Goal: Task Accomplishment & Management: Manage account settings

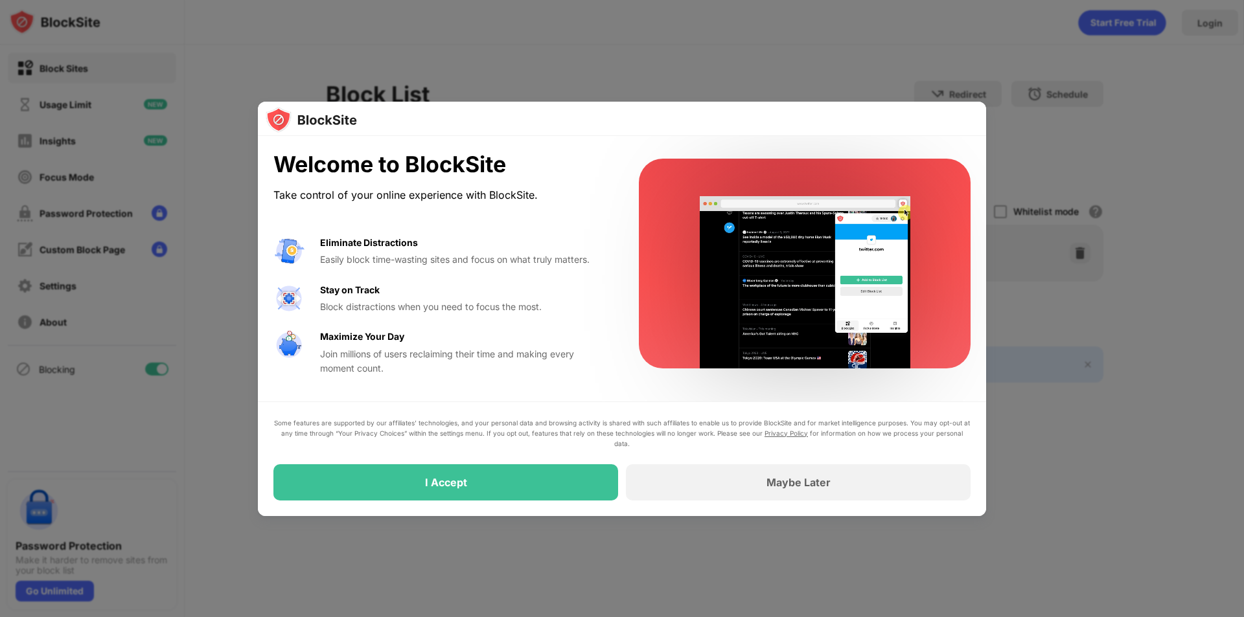
click at [420, 464] on div "Some features are supported by our affiliates’ technologies, and your personal …" at bounding box center [621, 459] width 697 height 83
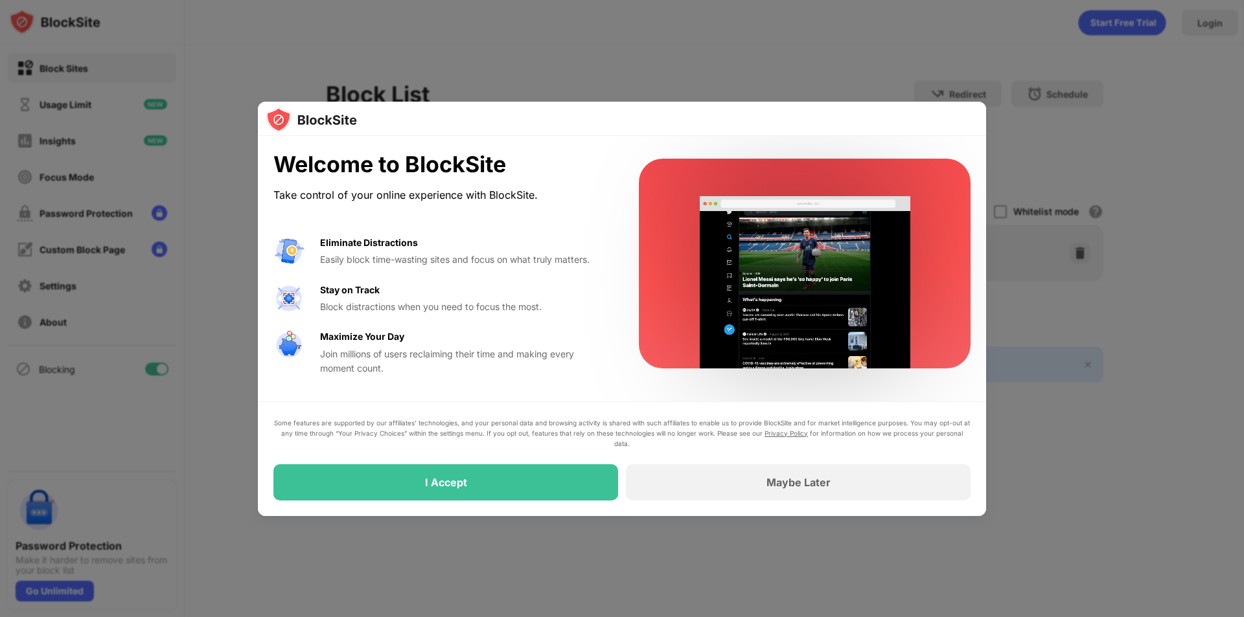
click at [422, 479] on div "I Accept" at bounding box center [445, 482] width 345 height 36
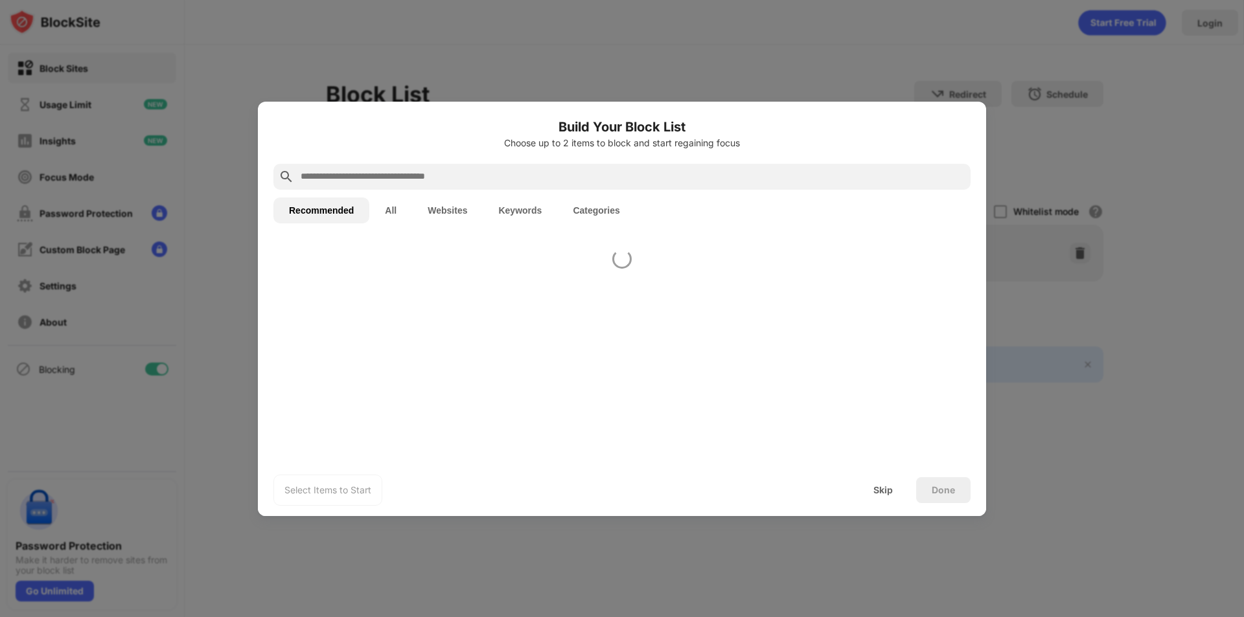
drag, startPoint x: 421, startPoint y: 503, endPoint x: 419, endPoint y: 477, distance: 26.0
click at [419, 497] on div "Select Items to Start Skip Done" at bounding box center [622, 490] width 728 height 52
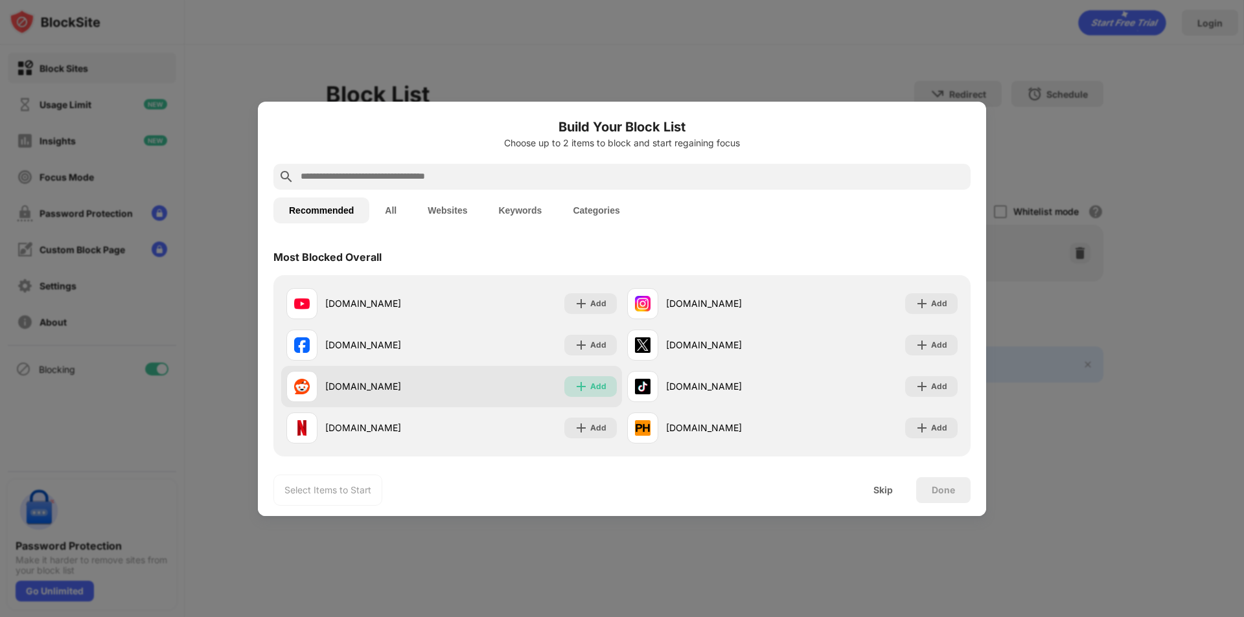
click at [575, 385] on img at bounding box center [581, 386] width 13 height 13
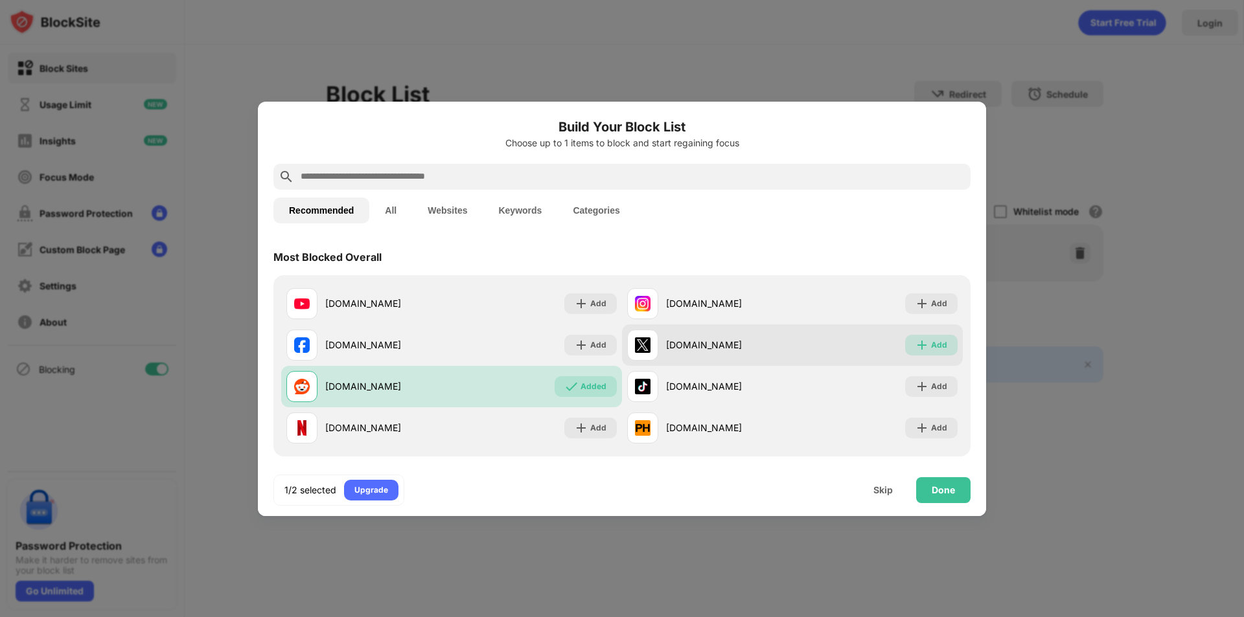
click at [915, 347] on img at bounding box center [921, 345] width 13 height 13
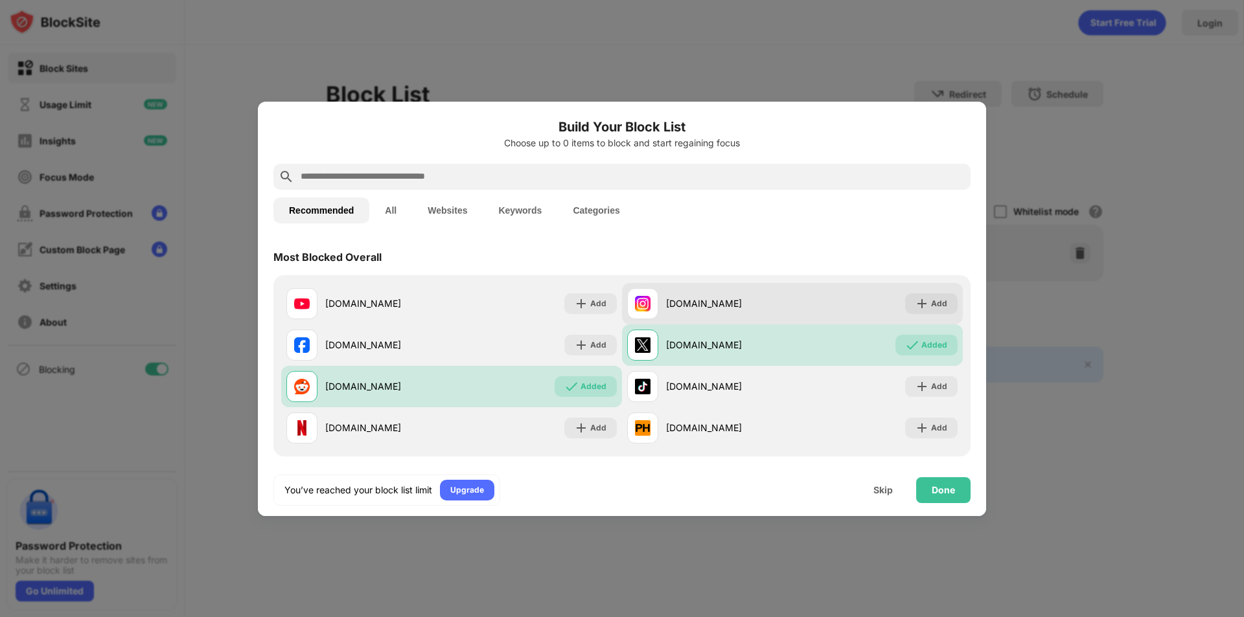
click at [666, 308] on div "instagram.com" at bounding box center [729, 304] width 126 height 14
click at [905, 294] on div "Add" at bounding box center [931, 303] width 52 height 21
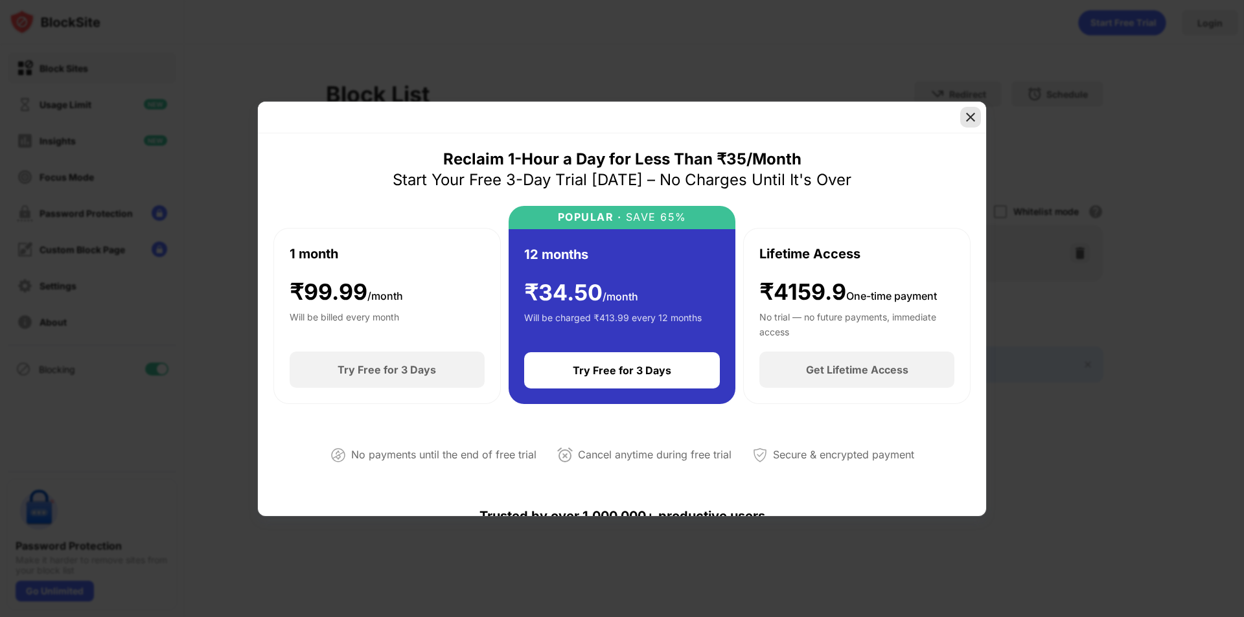
click at [972, 116] on img at bounding box center [970, 117] width 13 height 13
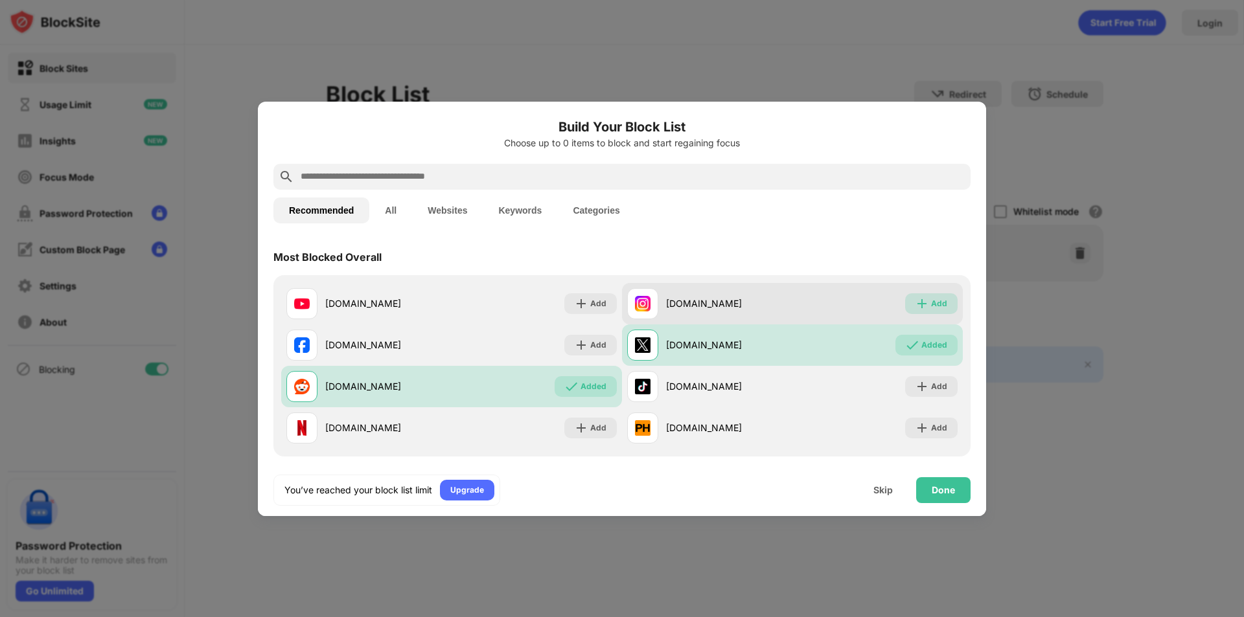
click at [915, 307] on img at bounding box center [921, 303] width 13 height 13
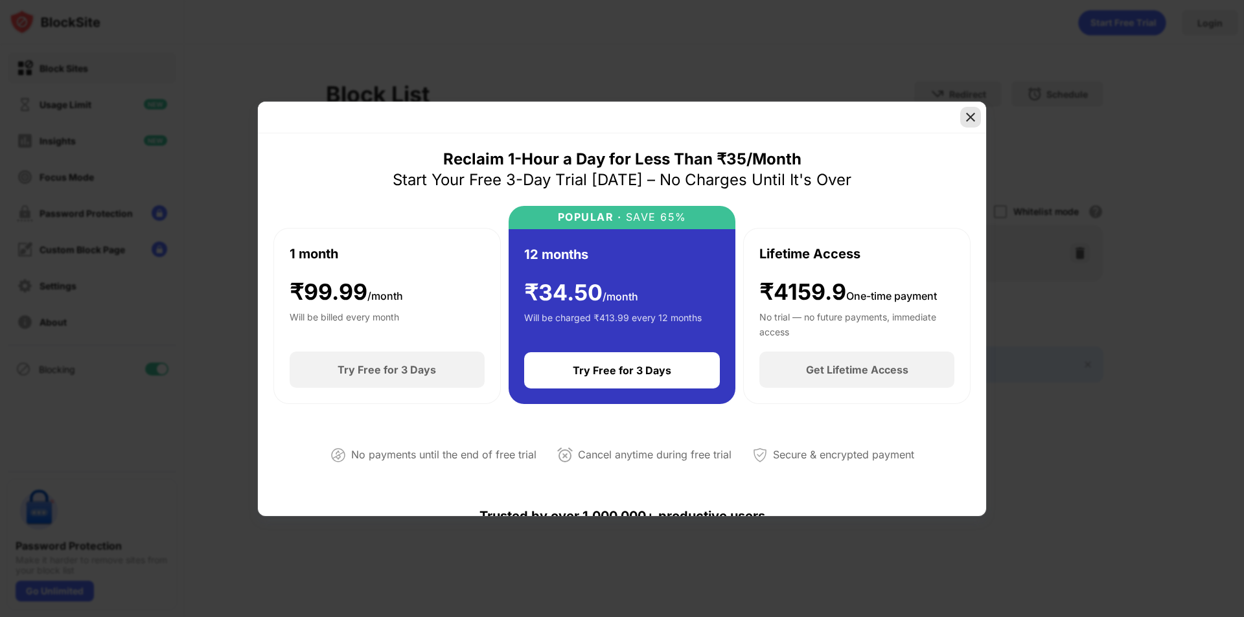
click at [972, 114] on img at bounding box center [970, 117] width 13 height 13
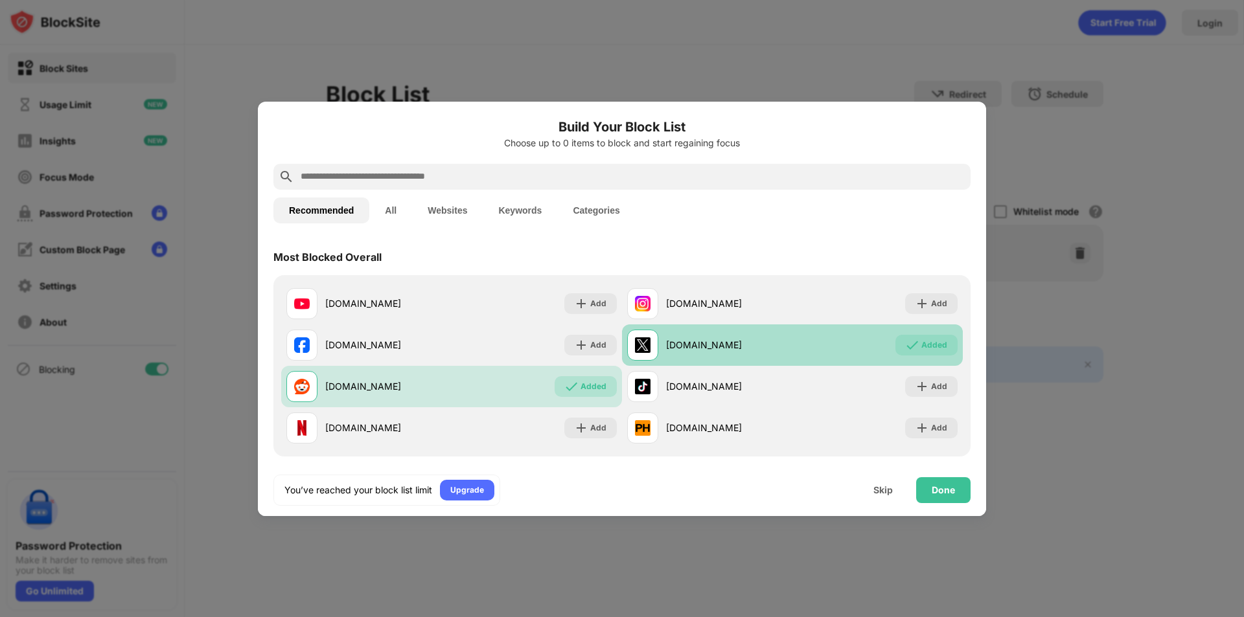
click at [771, 341] on div "x.com" at bounding box center [729, 345] width 126 height 14
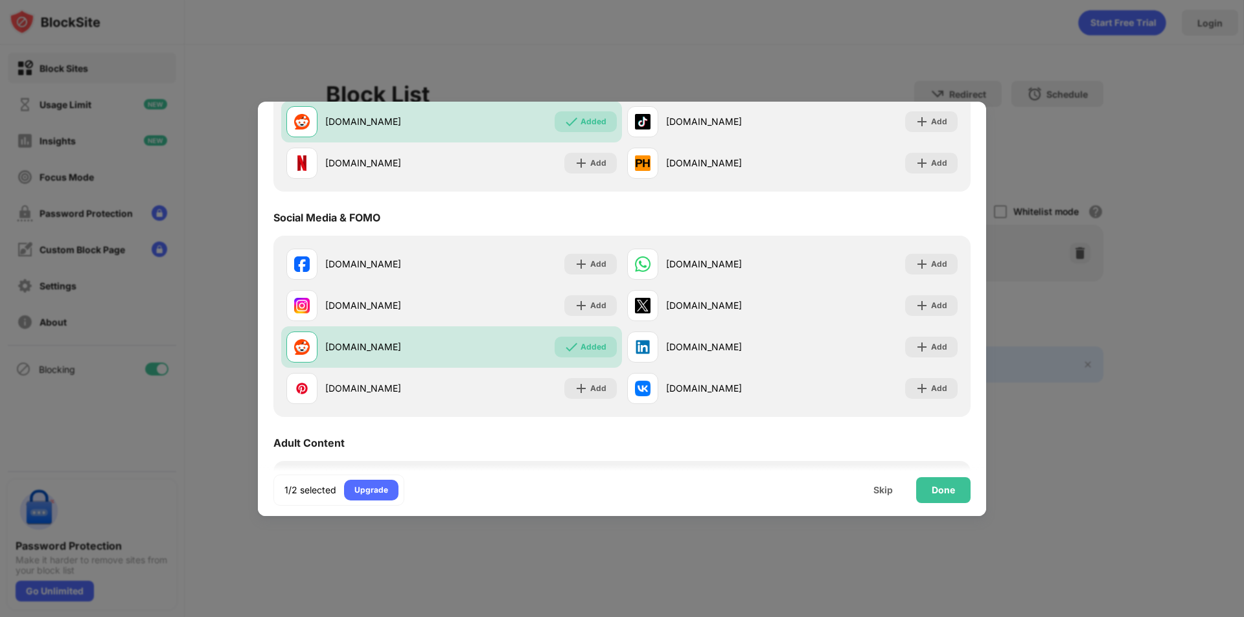
scroll to position [324, 0]
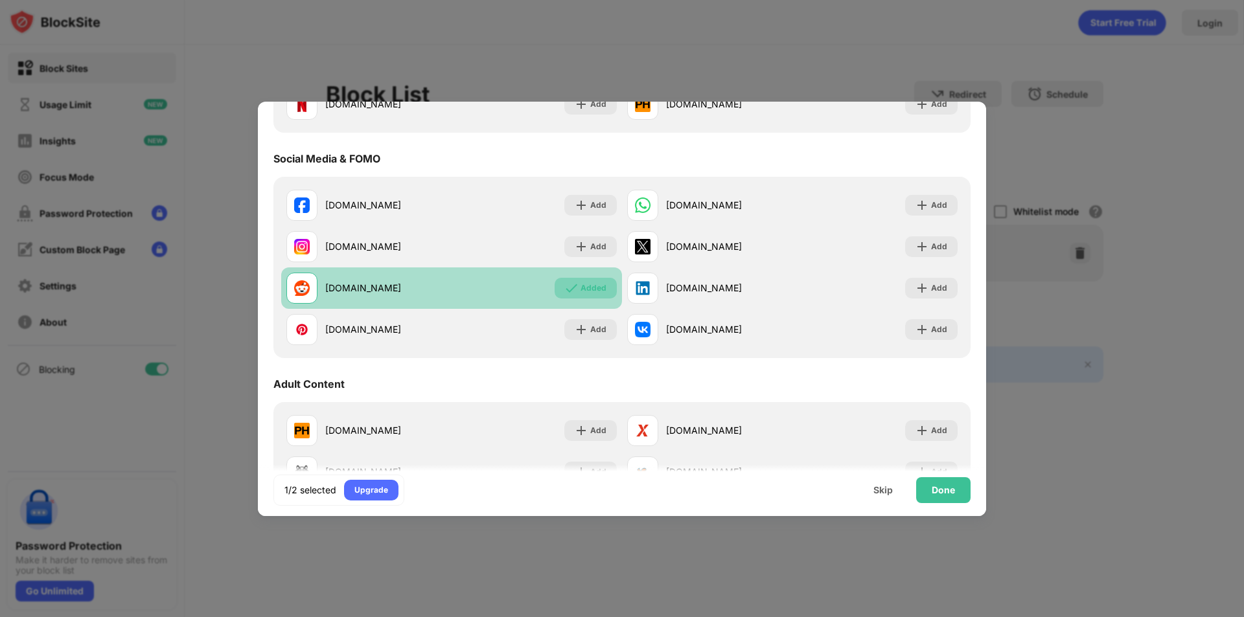
click at [587, 293] on div "Added" at bounding box center [593, 288] width 26 height 13
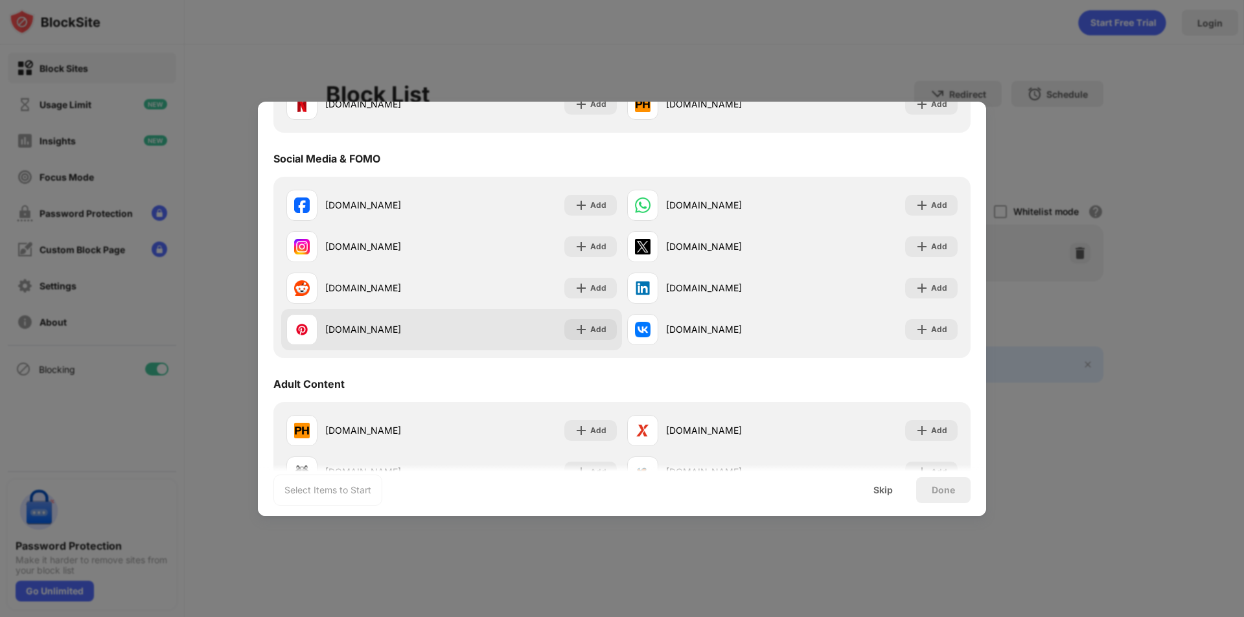
click at [582, 325] on img at bounding box center [581, 329] width 13 height 13
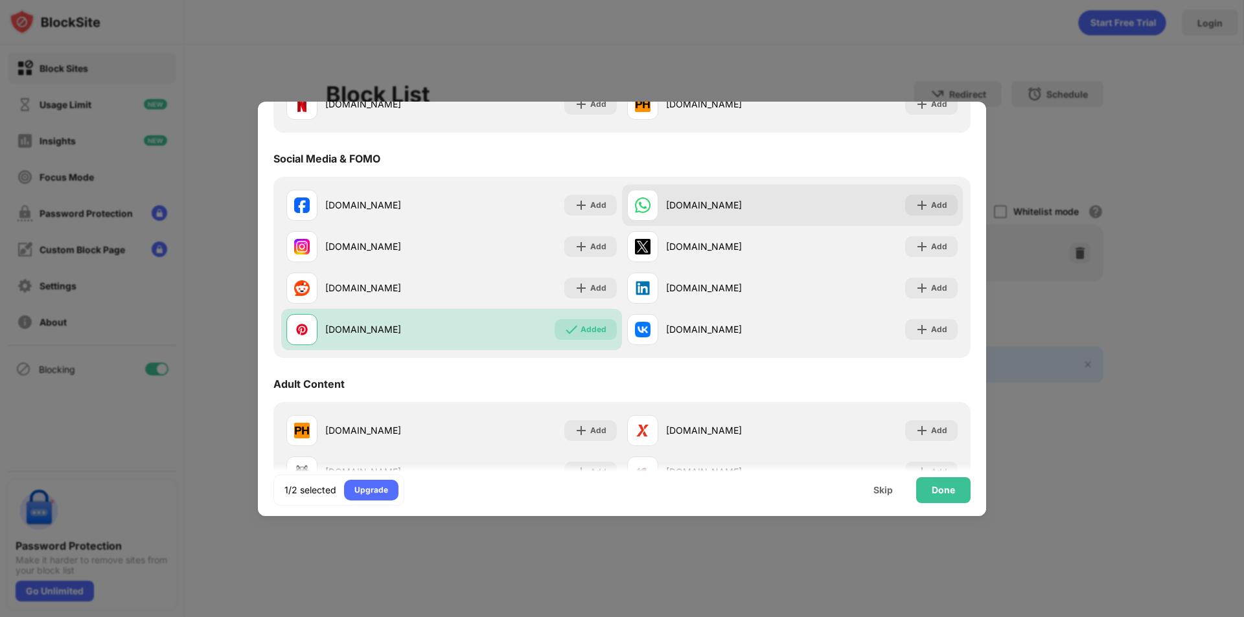
click at [720, 220] on div "whatsapp.com" at bounding box center [709, 205] width 165 height 31
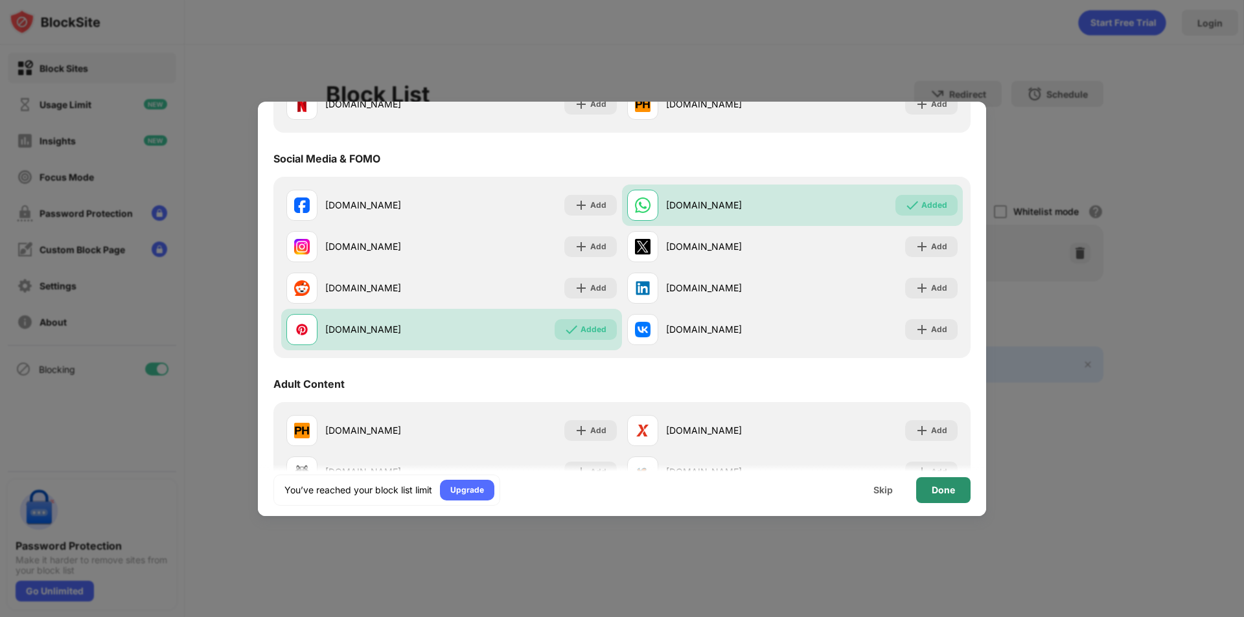
click at [943, 499] on div "Done" at bounding box center [943, 490] width 54 height 26
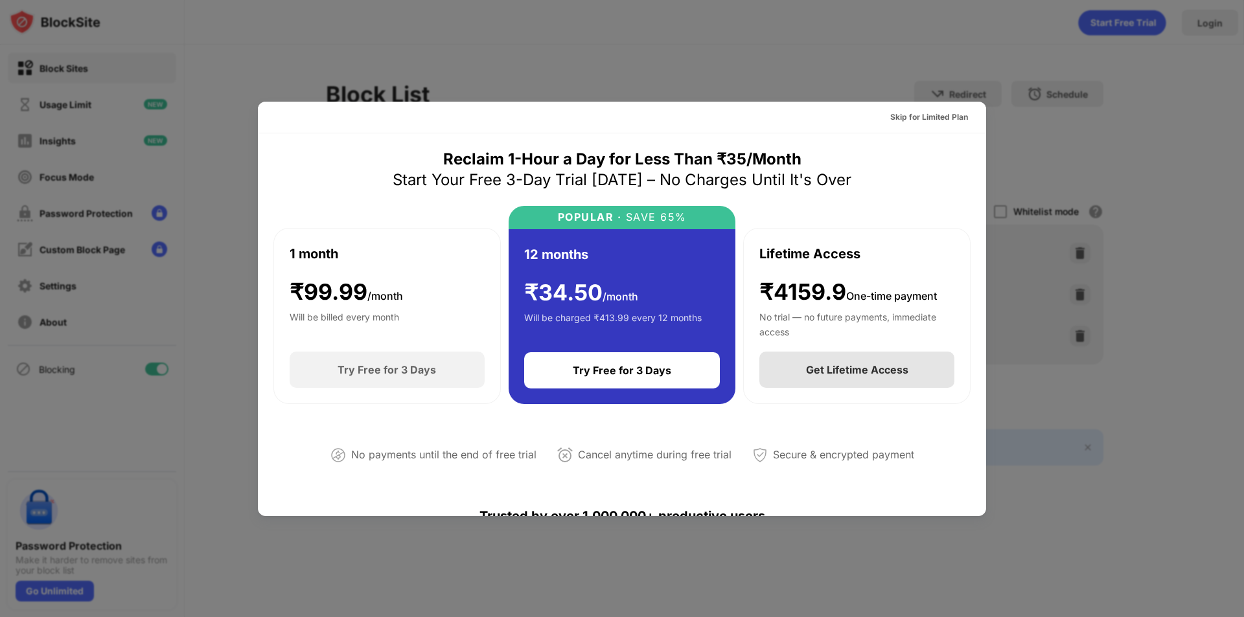
scroll to position [259, 0]
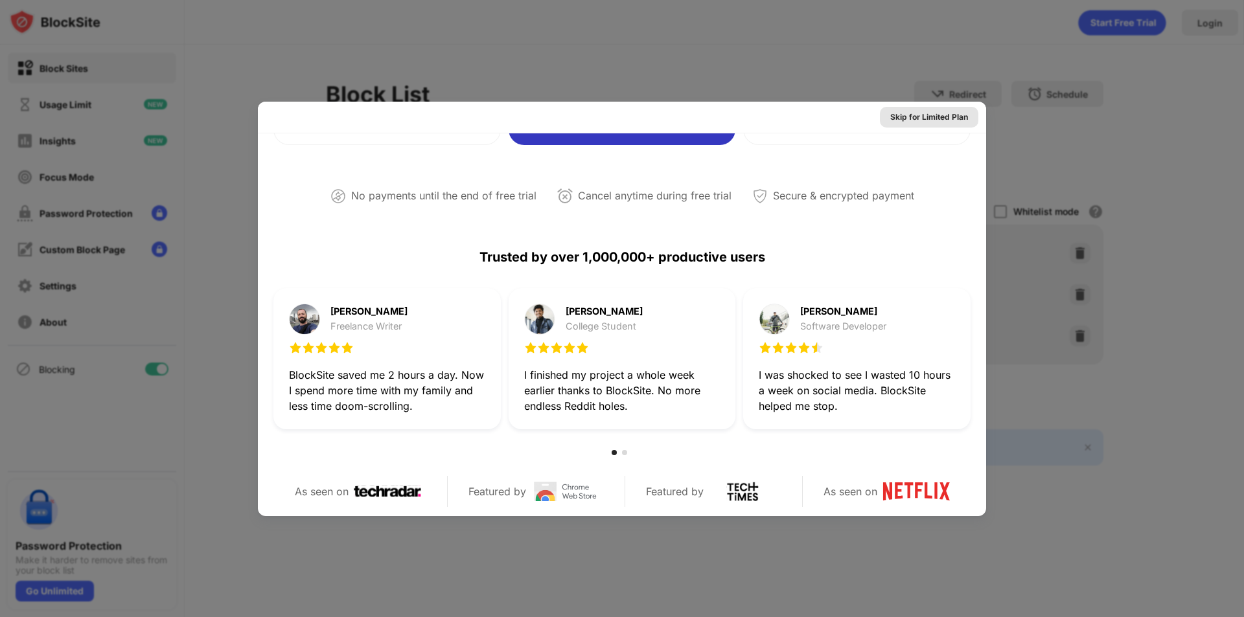
click at [918, 113] on div "Skip for Limited Plan" at bounding box center [929, 117] width 78 height 13
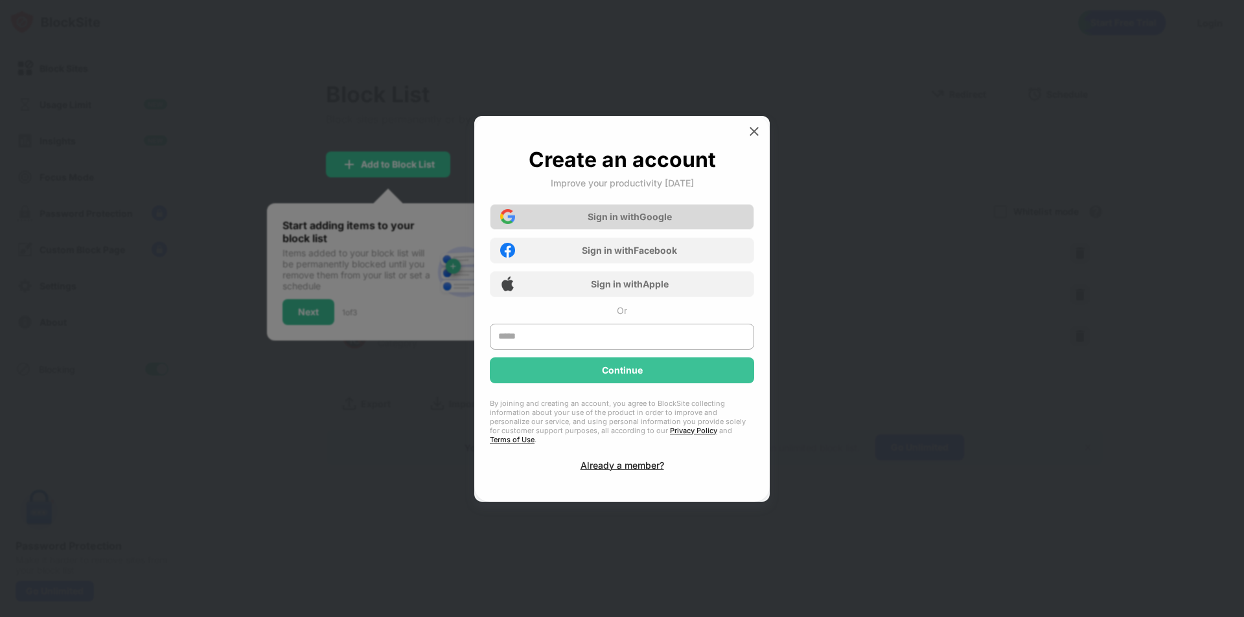
click at [652, 230] on div "Sign in with Google" at bounding box center [622, 217] width 264 height 26
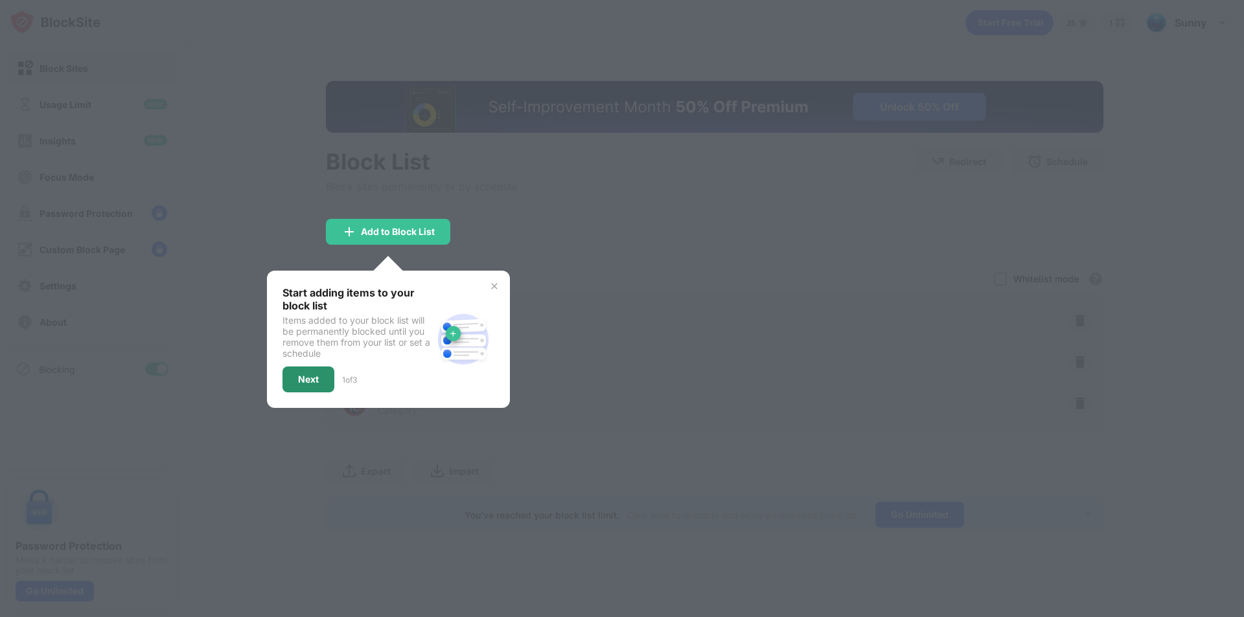
click at [312, 382] on div "Next" at bounding box center [308, 379] width 21 height 10
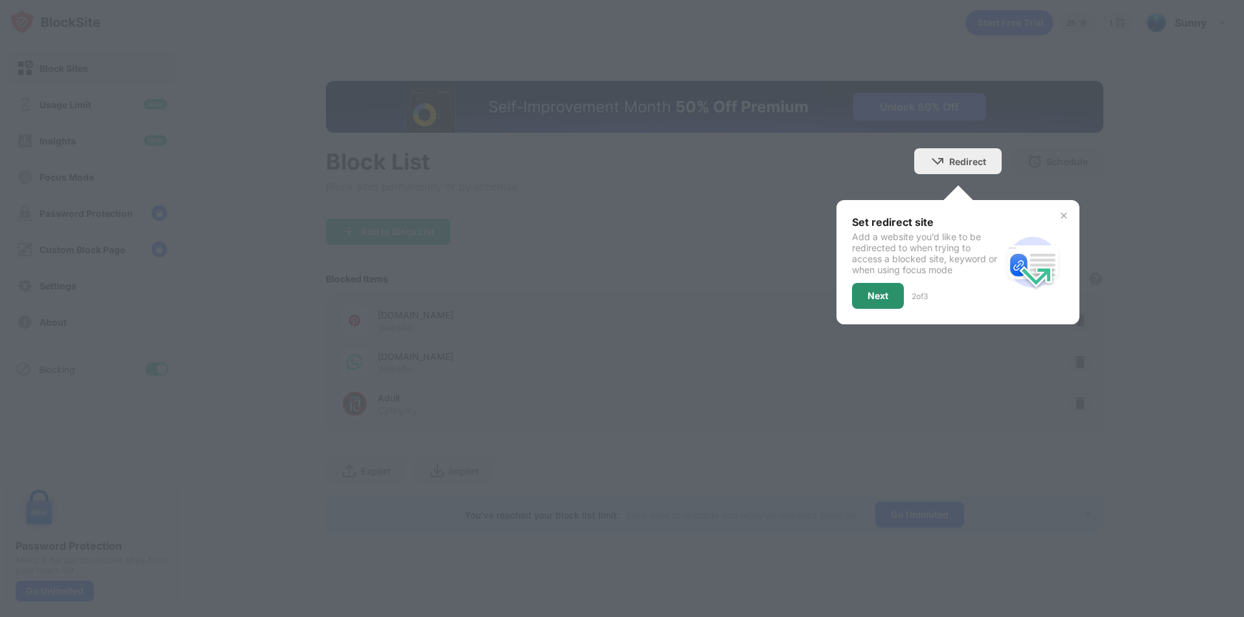
click at [880, 291] on div "Next" at bounding box center [877, 296] width 21 height 10
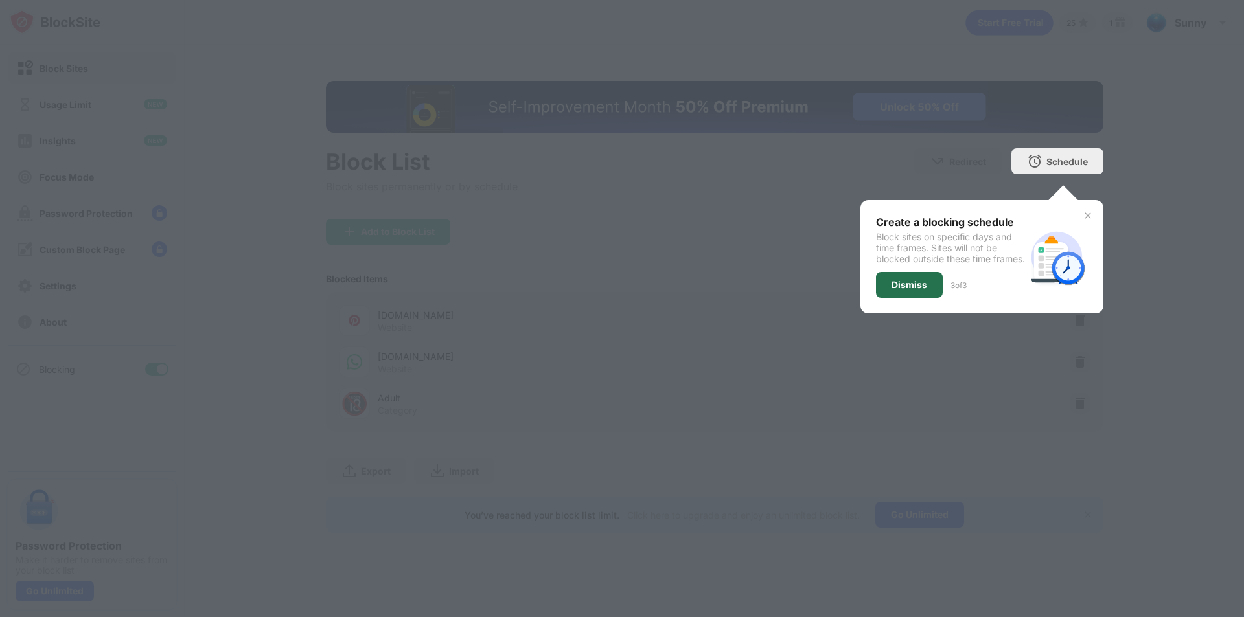
click at [880, 290] on div "Dismiss" at bounding box center [909, 285] width 67 height 26
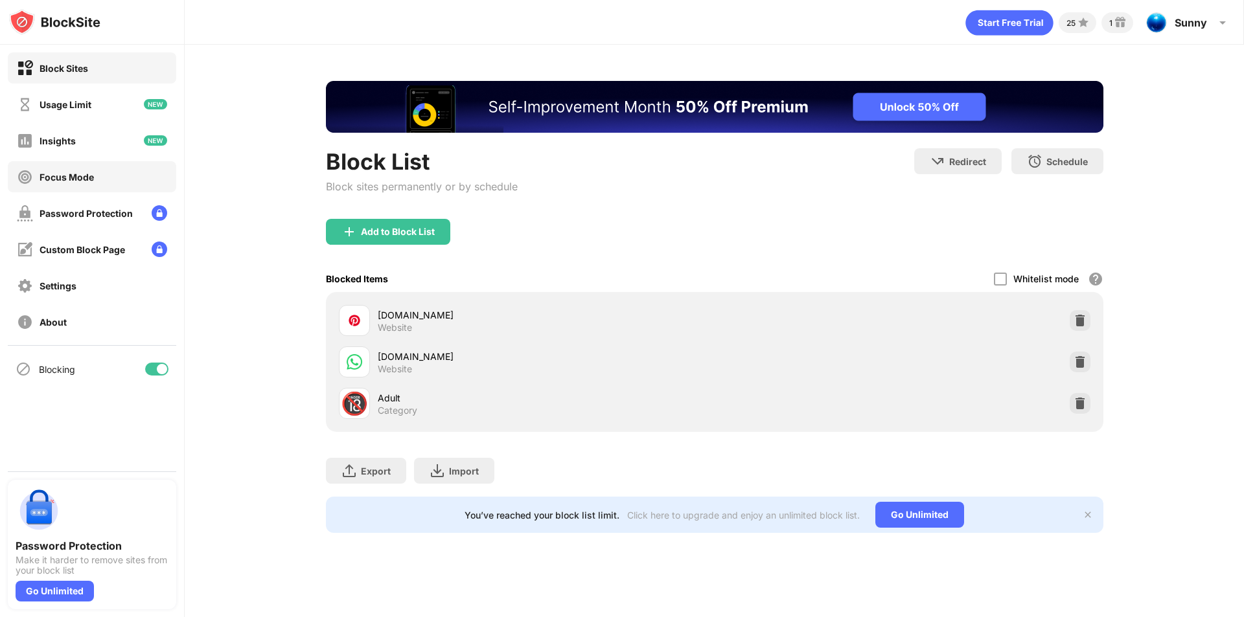
click at [106, 170] on div "Focus Mode" at bounding box center [92, 176] width 168 height 31
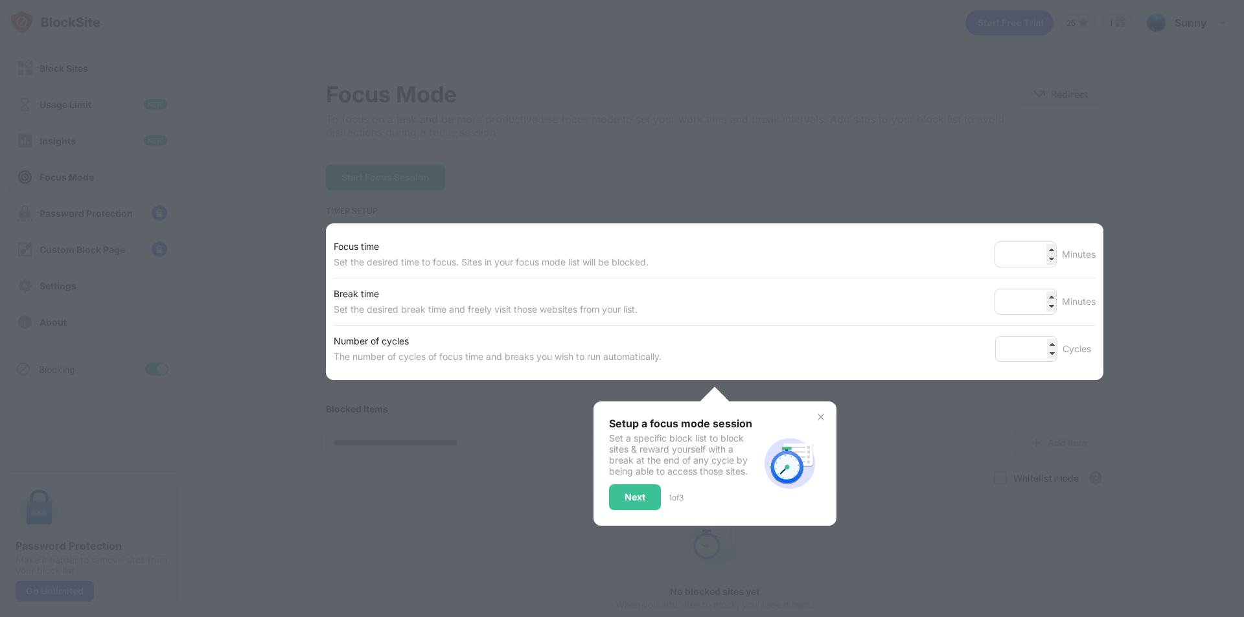
click at [509, 206] on div at bounding box center [622, 308] width 1244 height 617
click at [636, 492] on div "Next" at bounding box center [634, 497] width 21 height 10
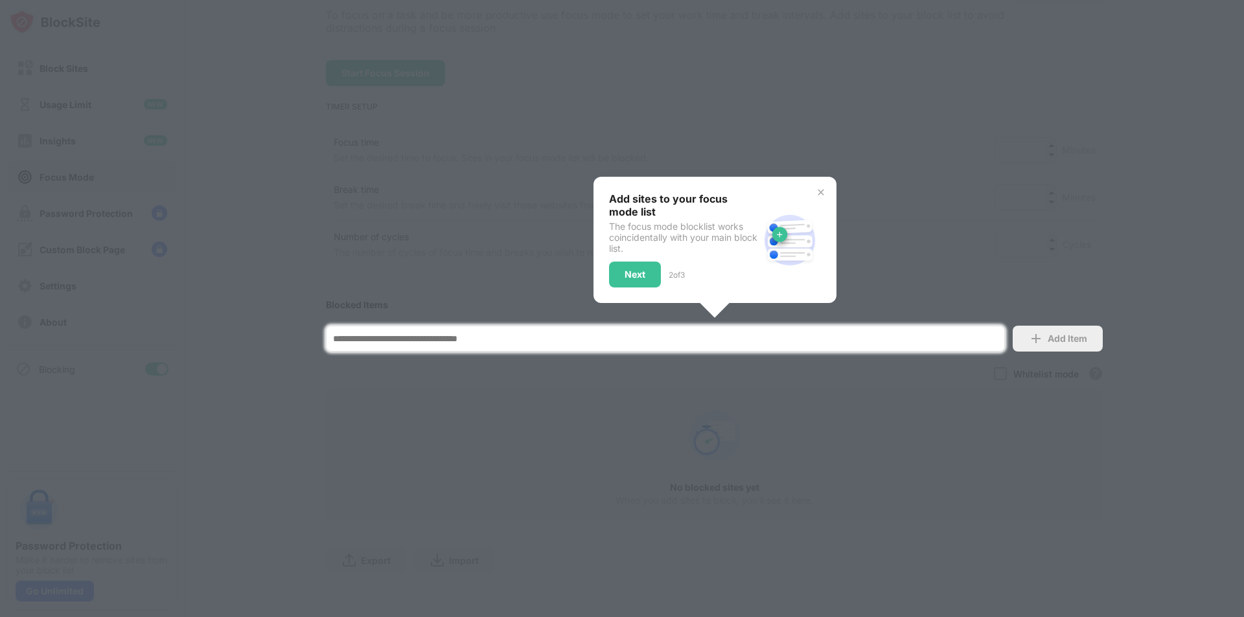
click at [636, 492] on div at bounding box center [622, 308] width 1244 height 617
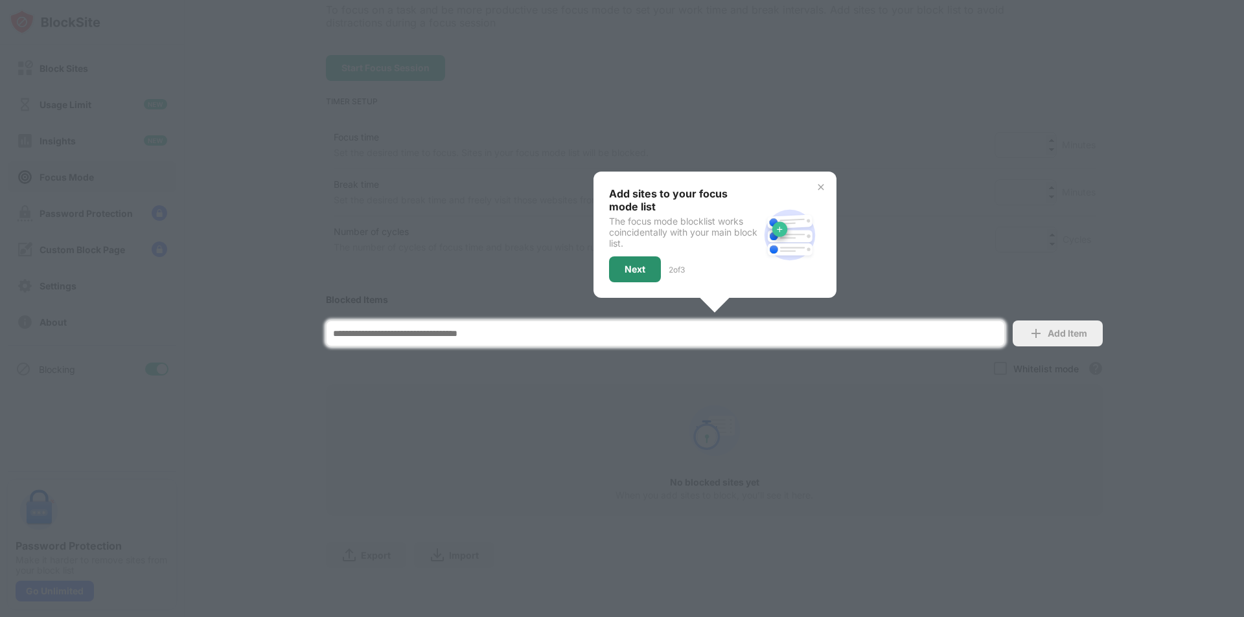
click at [624, 264] on div "Next" at bounding box center [634, 269] width 21 height 10
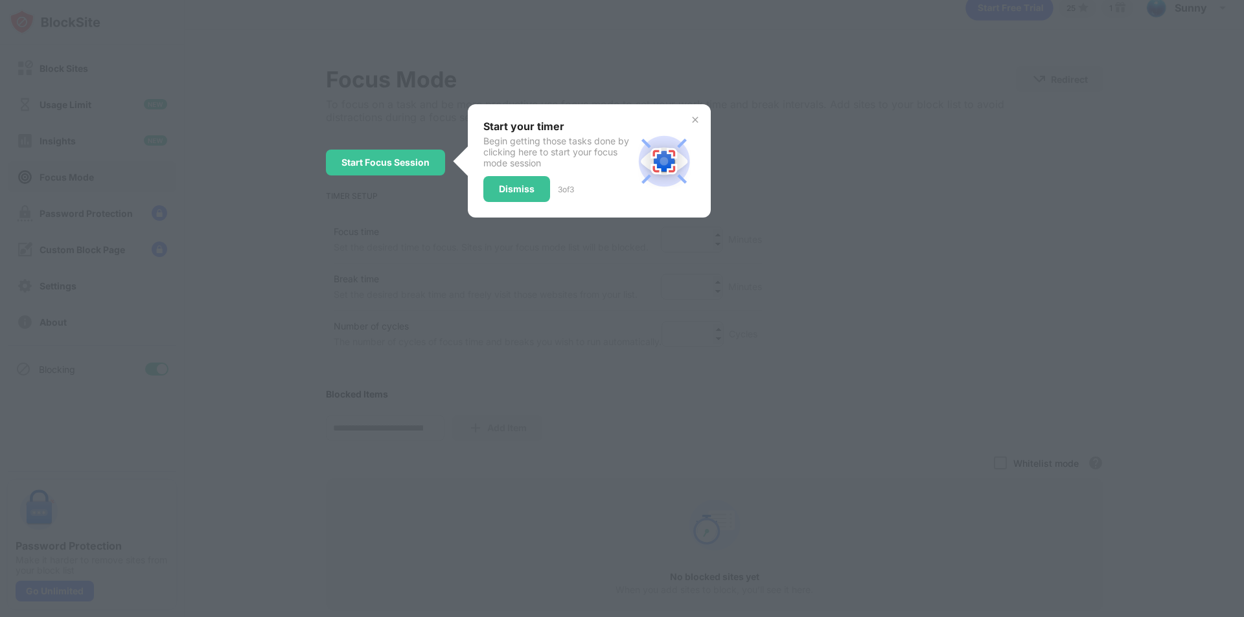
scroll to position [0, 0]
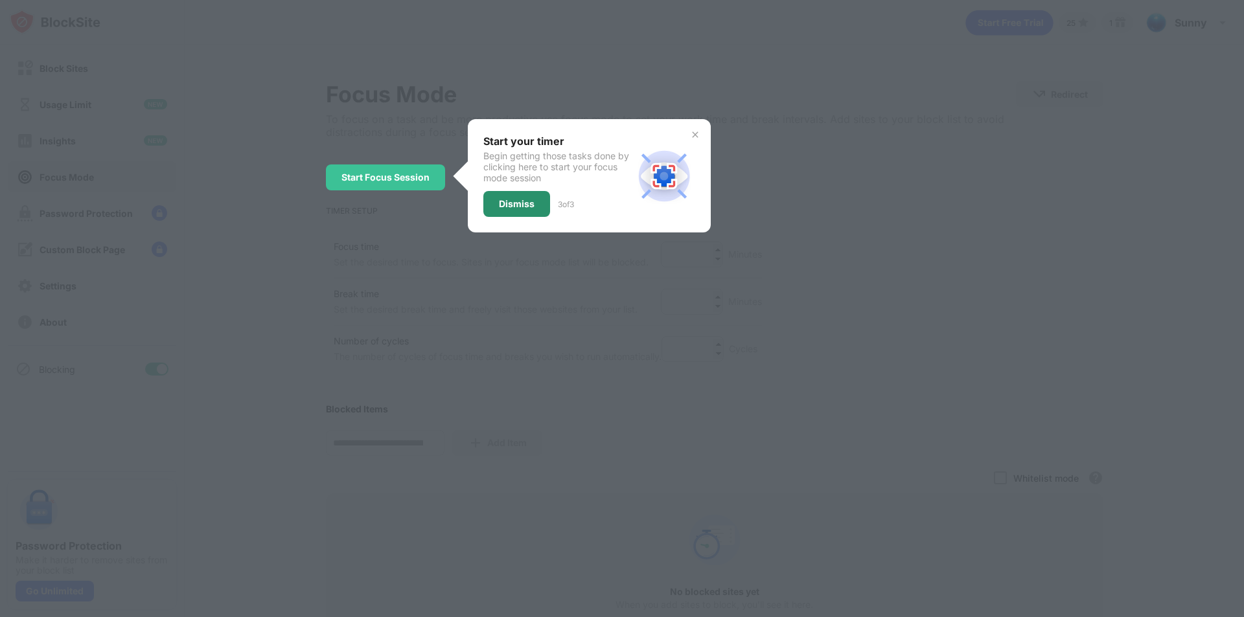
click at [499, 204] on div "Dismiss" at bounding box center [517, 204] width 36 height 10
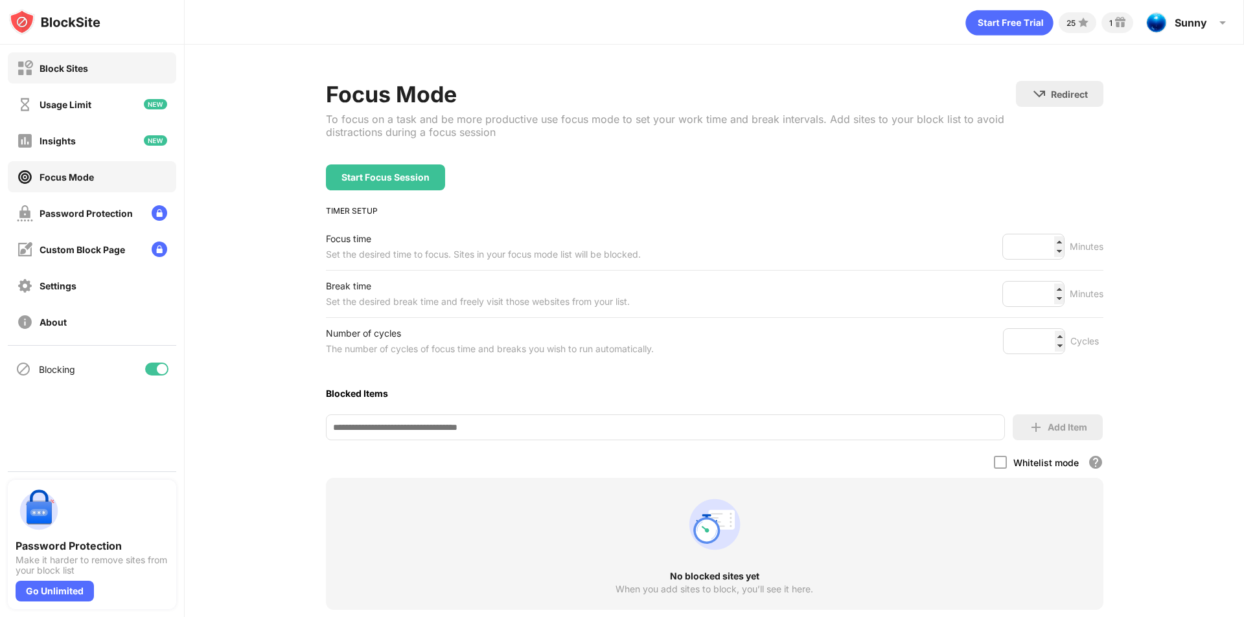
click at [80, 77] on div "Block Sites" at bounding box center [92, 67] width 168 height 31
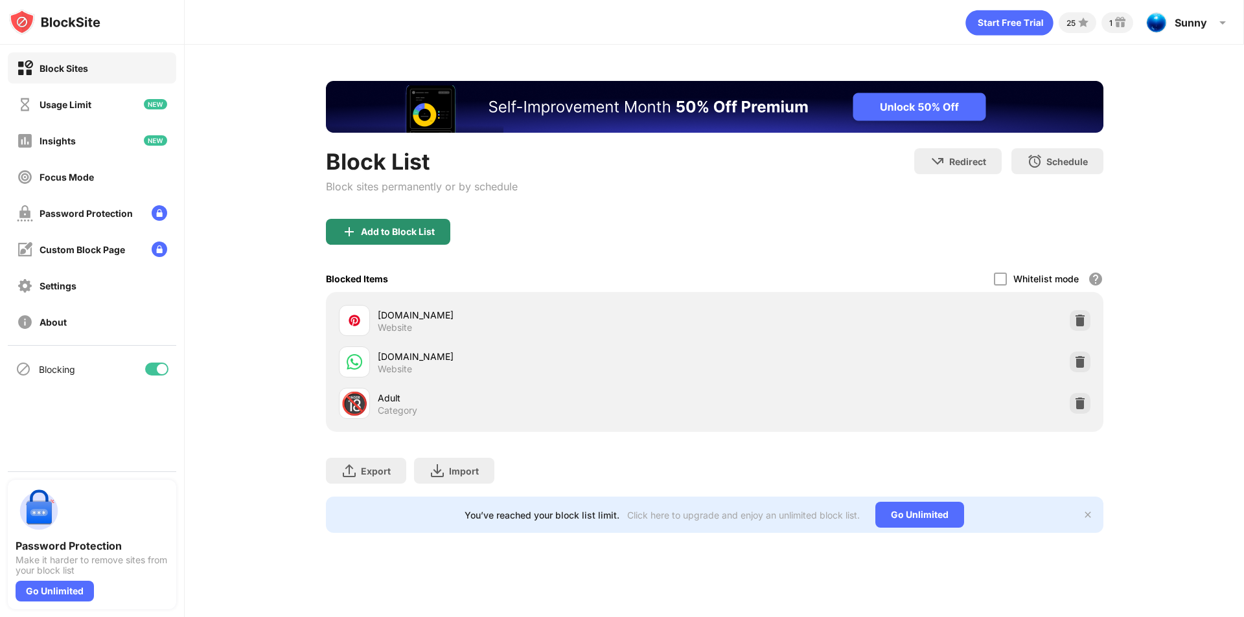
click at [416, 234] on div "Add to Block List" at bounding box center [398, 232] width 74 height 10
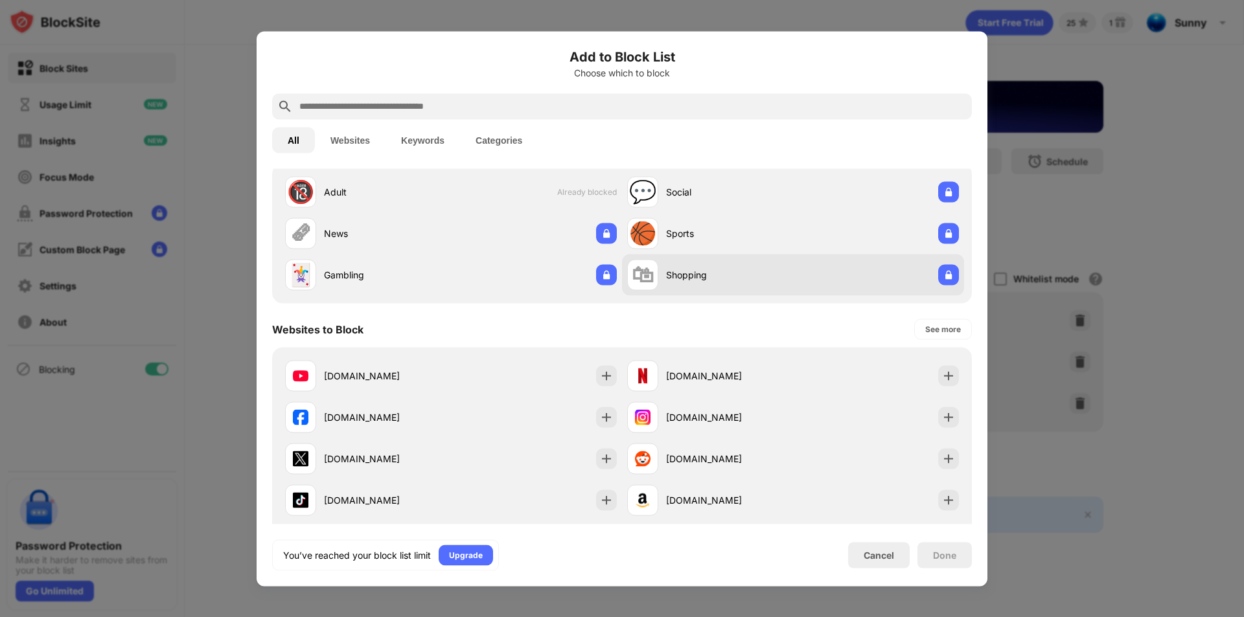
scroll to position [130, 0]
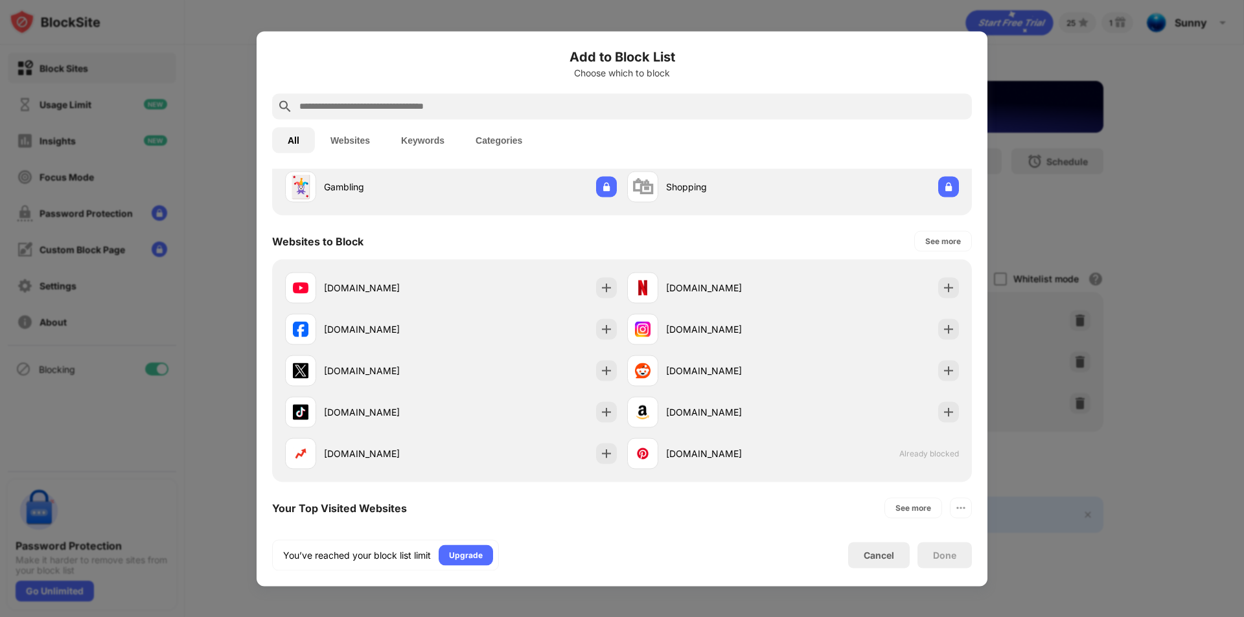
click at [1081, 181] on div at bounding box center [622, 308] width 1244 height 617
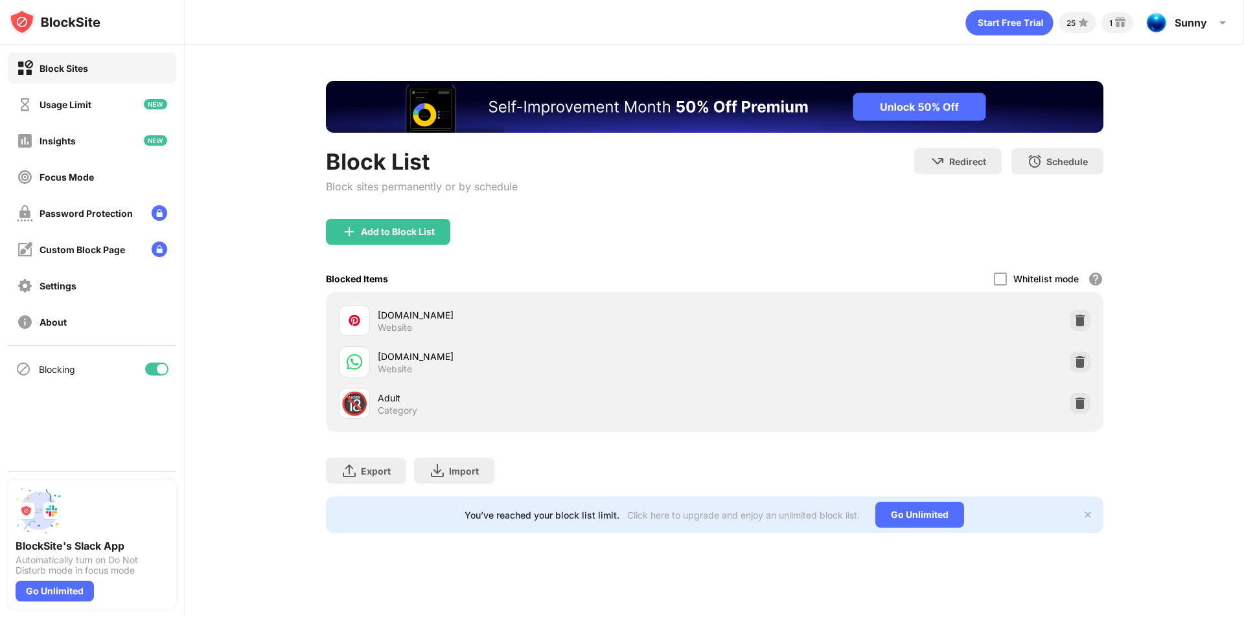
click at [155, 370] on div at bounding box center [156, 369] width 23 height 13
click at [155, 369] on div at bounding box center [151, 369] width 10 height 10
click at [1074, 25] on div "25" at bounding box center [1070, 23] width 9 height 10
click at [104, 384] on div "Blocking" at bounding box center [92, 369] width 168 height 31
click at [70, 186] on div "Focus Mode" at bounding box center [92, 176] width 168 height 31
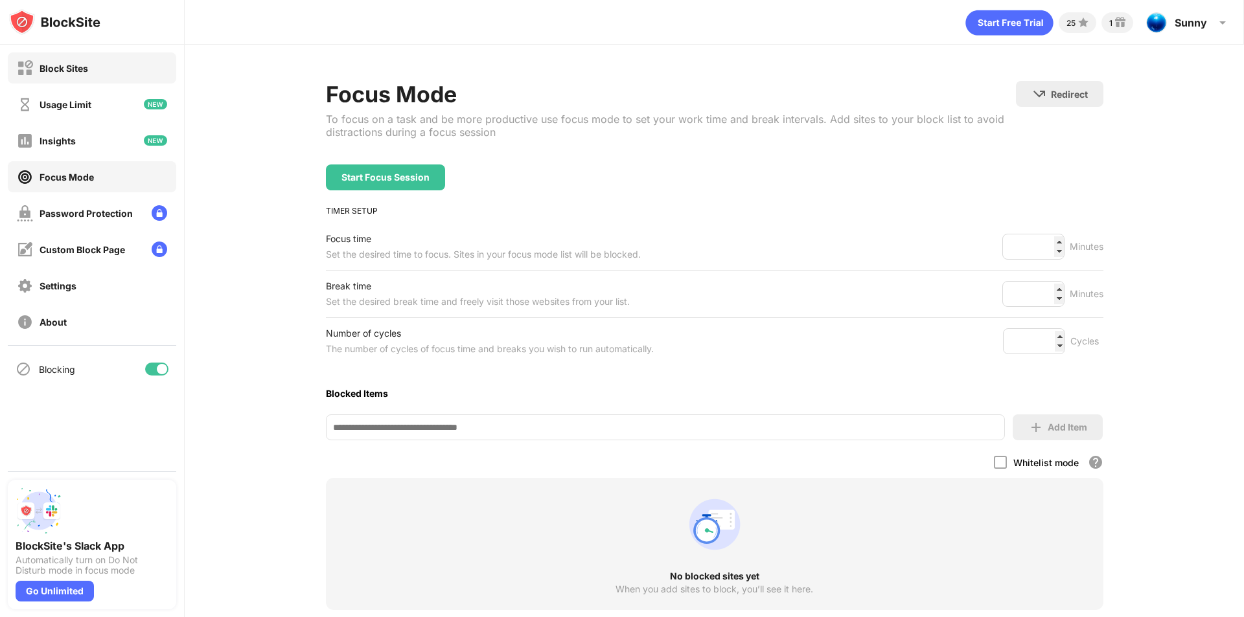
click at [101, 63] on div "Block Sites" at bounding box center [92, 67] width 168 height 31
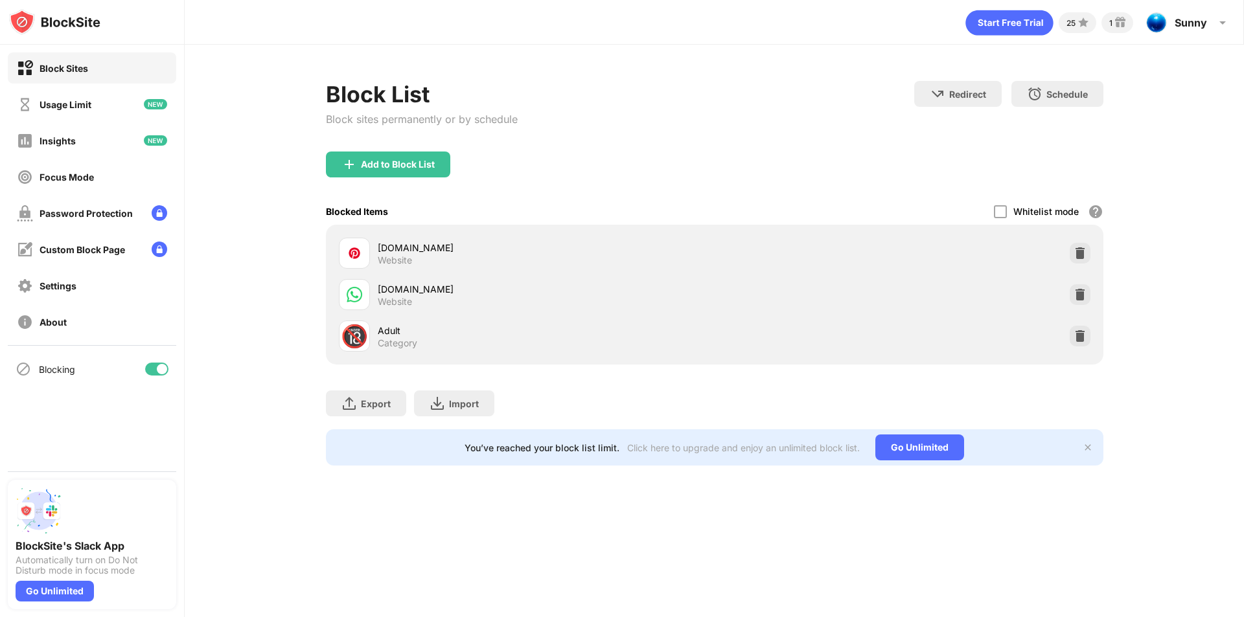
click at [457, 120] on div "Block sites permanently or by schedule" at bounding box center [422, 119] width 192 height 13
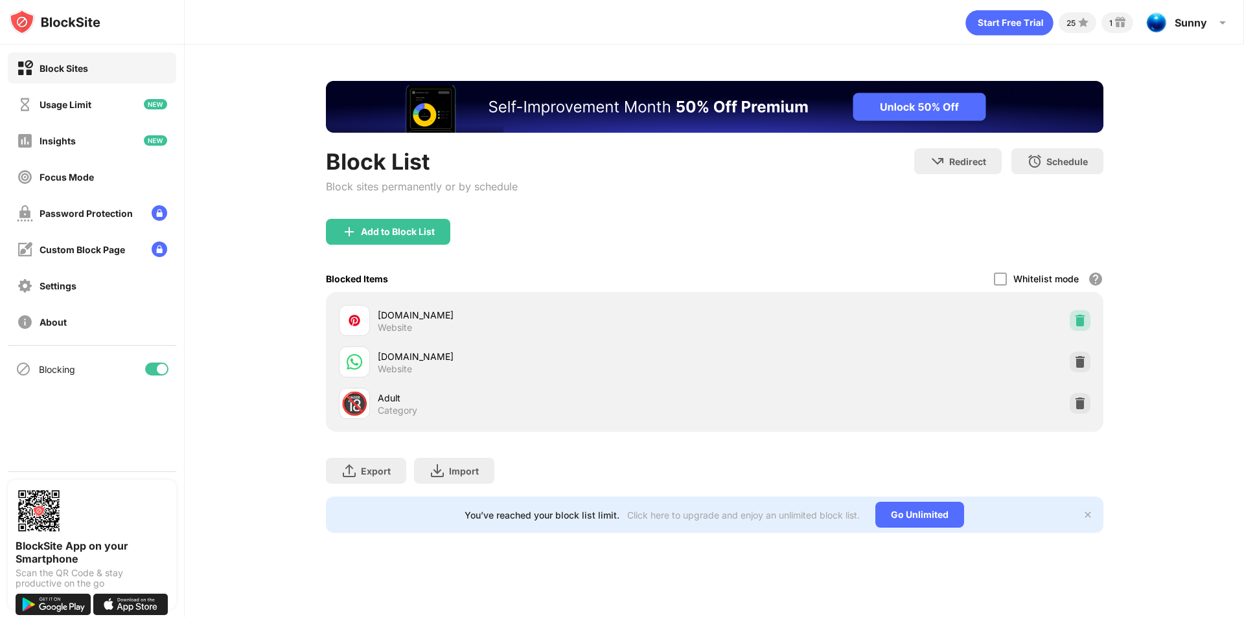
click at [1078, 315] on img at bounding box center [1079, 320] width 13 height 13
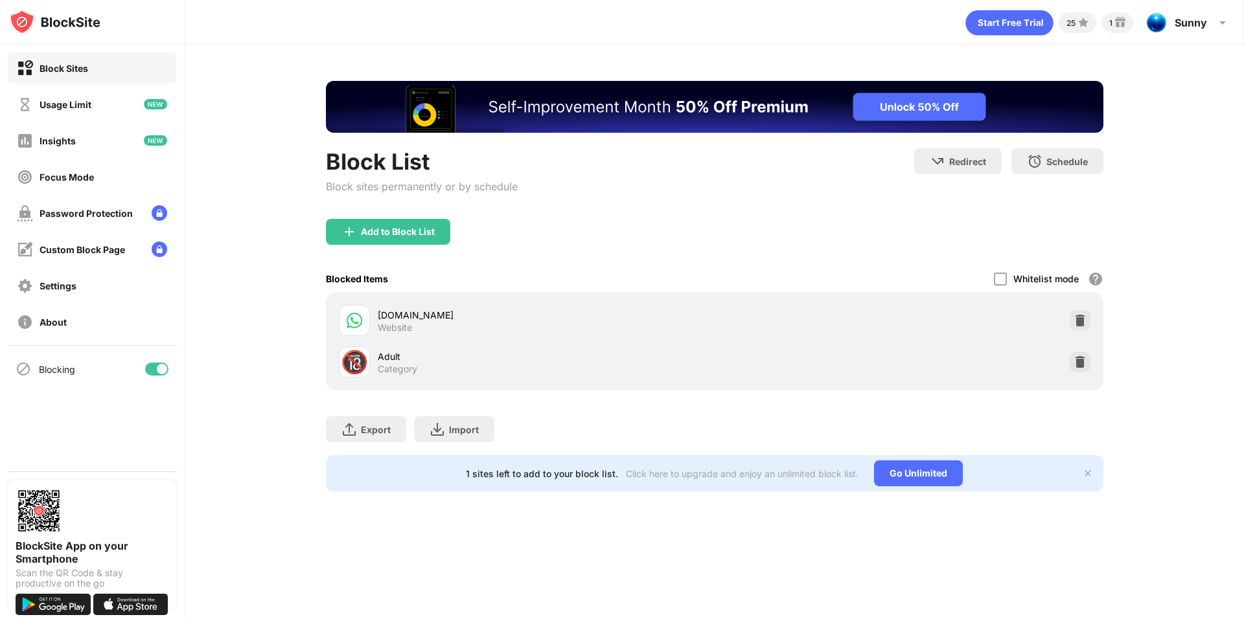
click at [1079, 315] on img at bounding box center [1079, 320] width 13 height 13
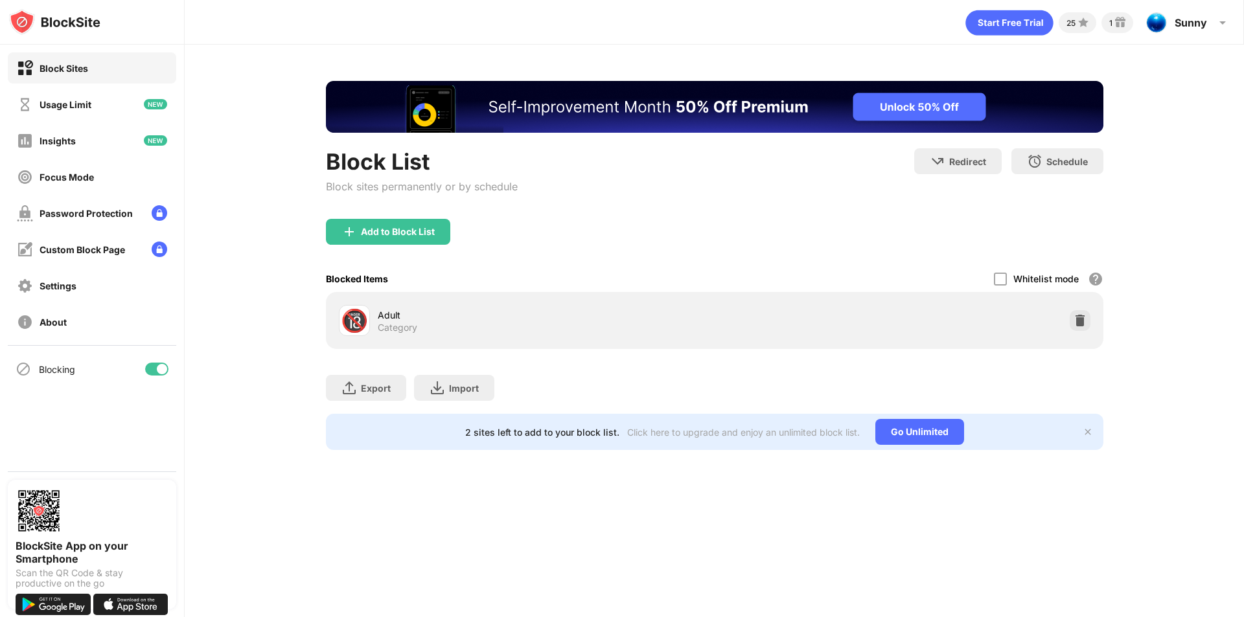
click at [1080, 315] on img at bounding box center [1079, 320] width 13 height 13
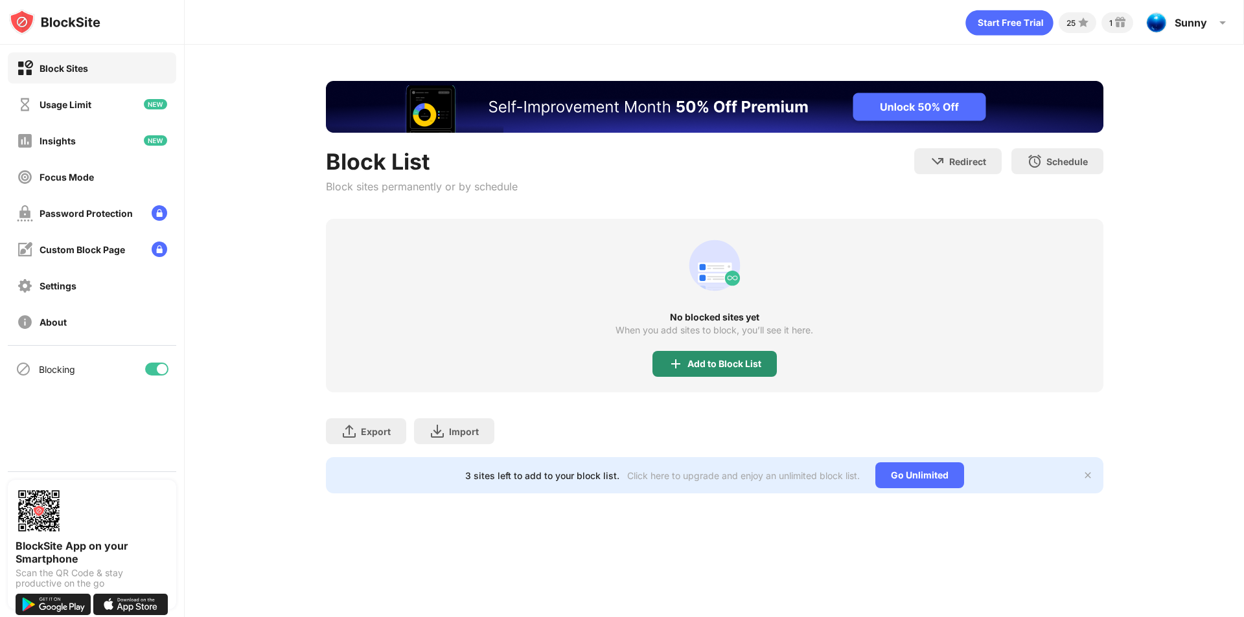
click at [714, 372] on div "Add to Block List" at bounding box center [714, 364] width 124 height 26
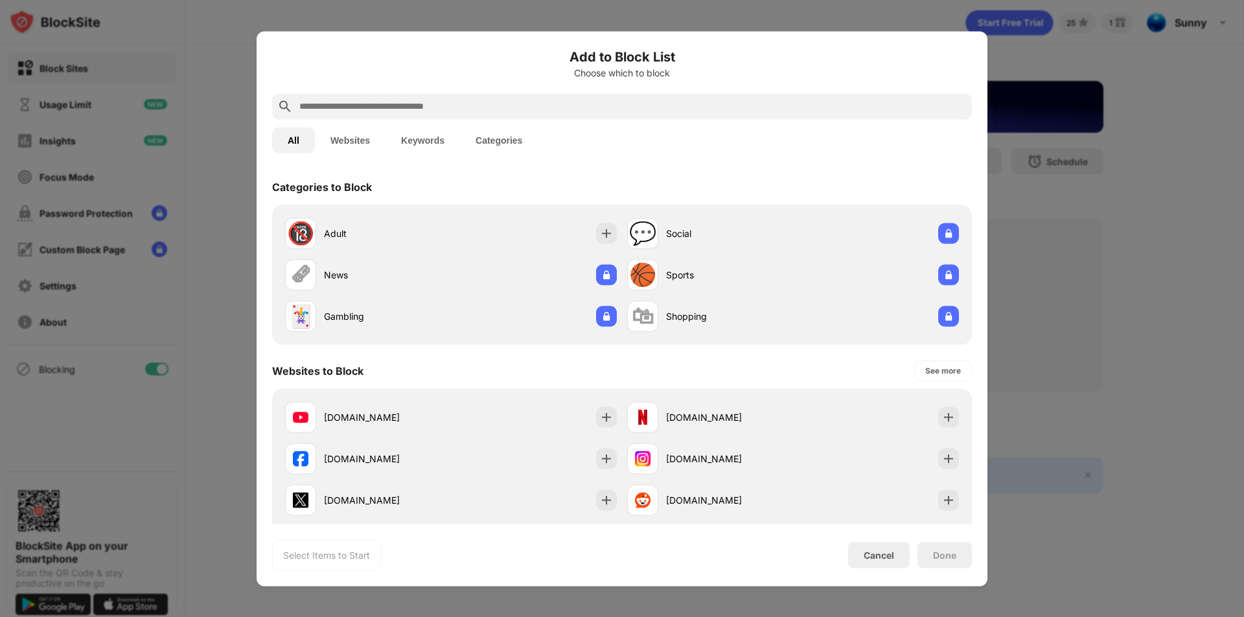
click at [487, 106] on input "text" at bounding box center [632, 106] width 668 height 16
click at [865, 553] on div "Cancel" at bounding box center [878, 555] width 30 height 11
